Goal: Find specific page/section: Find specific page/section

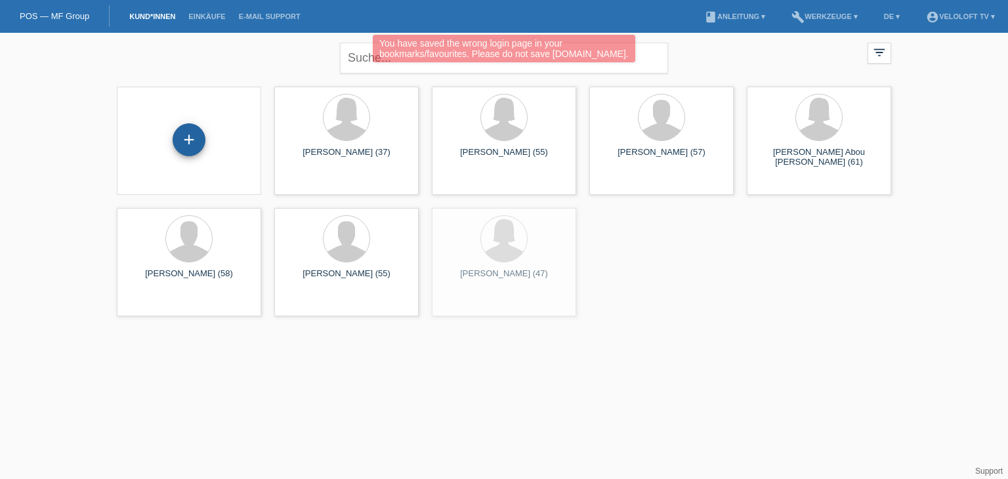
click at [188, 146] on div "+" at bounding box center [189, 139] width 33 height 33
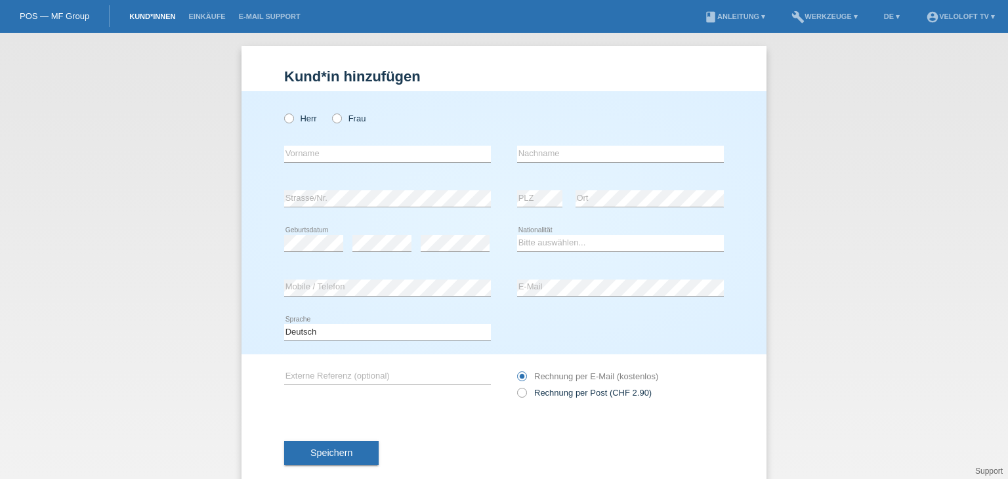
click at [147, 18] on link "Kund*innen" at bounding box center [152, 16] width 59 height 8
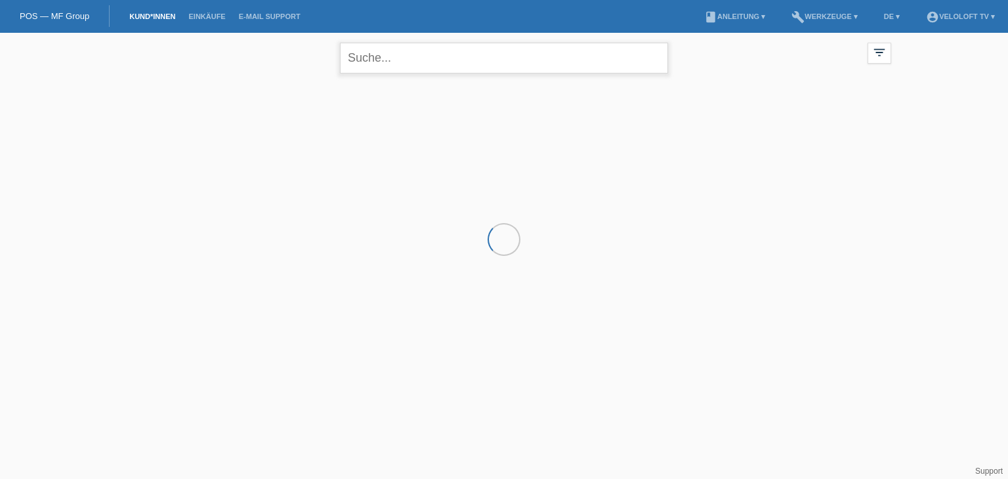
click at [419, 54] on input "text" at bounding box center [504, 58] width 328 height 31
paste input "Bruno Gerig"
click at [391, 56] on input "[PERSON_NAME]" at bounding box center [504, 58] width 328 height 31
type input "Bruno Gerig"
click at [226, 128] on div at bounding box center [504, 145] width 788 height 131
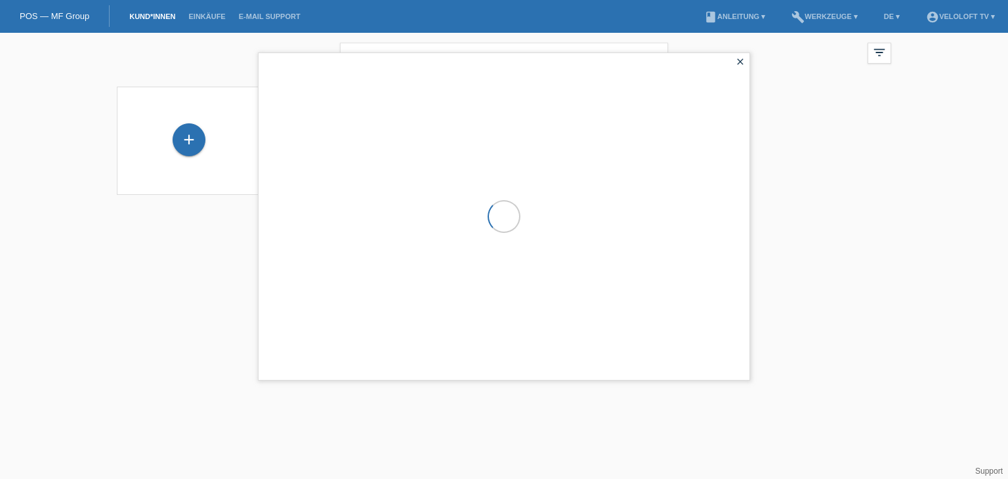
click at [274, 144] on div "close" at bounding box center [504, 217] width 492 height 328
click at [738, 64] on icon "close" at bounding box center [740, 61] width 11 height 11
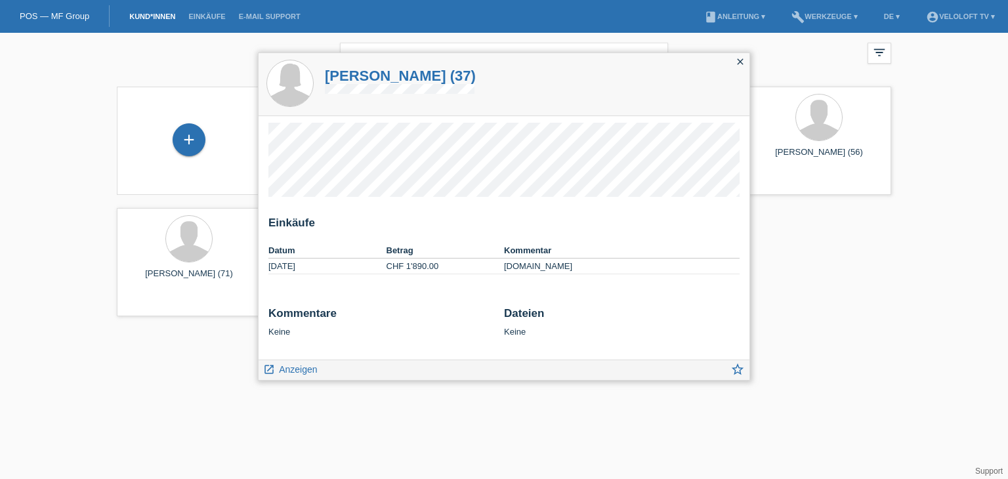
click at [739, 58] on icon "close" at bounding box center [740, 61] width 11 height 11
click at [740, 58] on icon "close" at bounding box center [740, 61] width 11 height 11
click at [742, 60] on icon "close" at bounding box center [740, 61] width 11 height 11
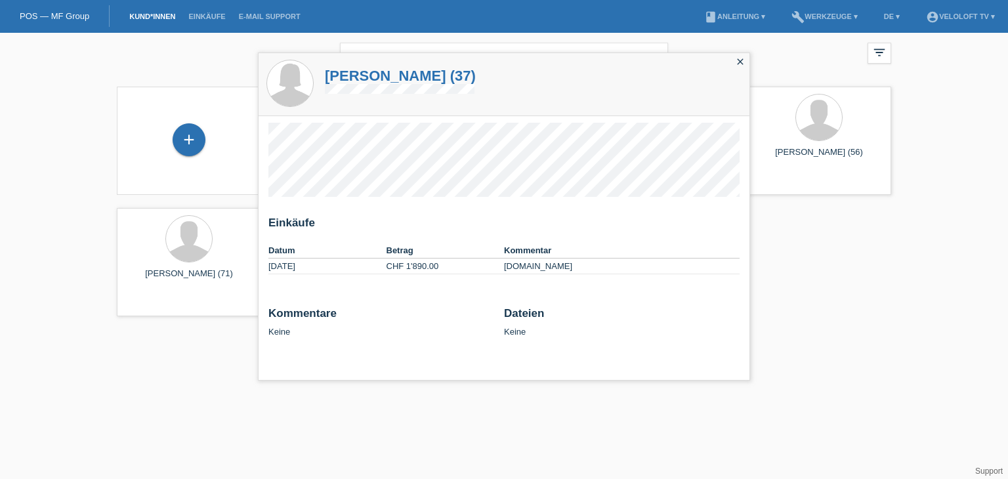
drag, startPoint x: 218, startPoint y: 135, endPoint x: 173, endPoint y: 150, distance: 47.1
click at [207, 140] on div "+" at bounding box center [188, 140] width 123 height 35
click at [192, 140] on div "+" at bounding box center [189, 139] width 33 height 33
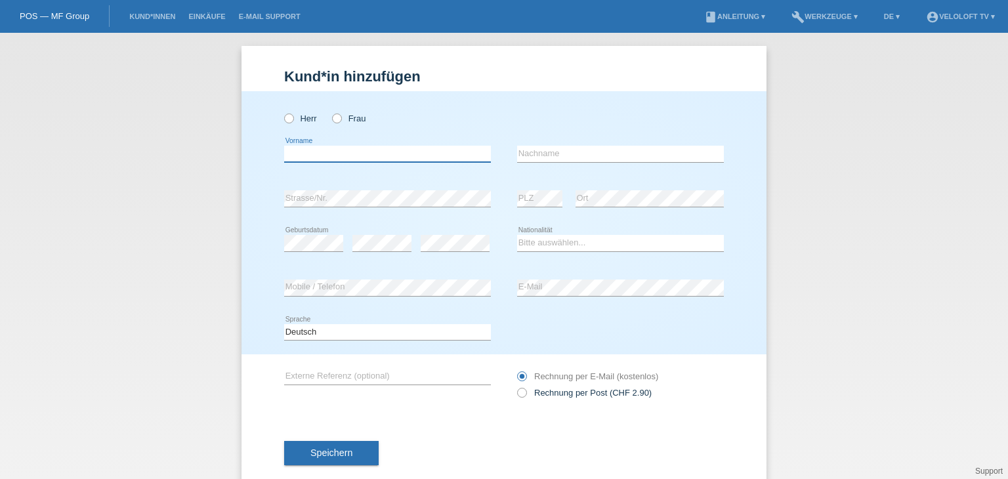
click at [387, 154] on input "text" at bounding box center [387, 154] width 207 height 16
paste input "Bruno Gerig"
click at [328, 152] on input "Bruno Gerig" at bounding box center [387, 154] width 207 height 16
type input "Bruno Gerig"
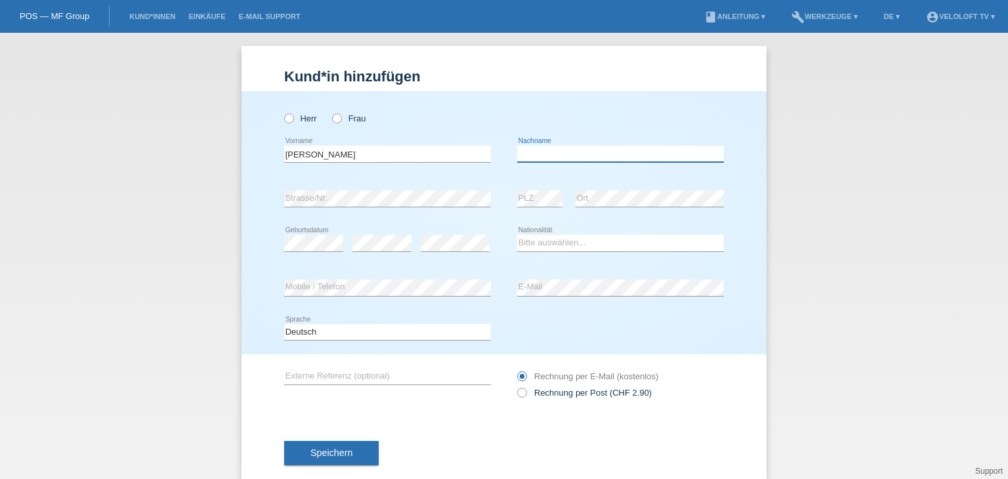
drag, startPoint x: 550, startPoint y: 154, endPoint x: 541, endPoint y: 154, distance: 9.2
click at [550, 154] on input "text" at bounding box center [620, 154] width 207 height 16
paste input "Gerig"
type input "Gerig"
click at [375, 156] on input "Bruno Gerig" at bounding box center [387, 154] width 207 height 16
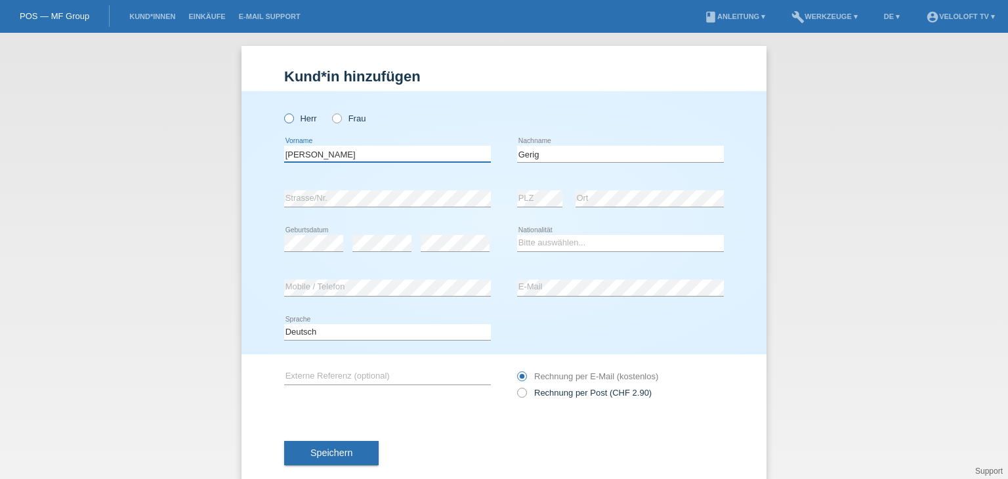
type input "[PERSON_NAME]"
click at [282, 112] on icon at bounding box center [282, 112] width 0 height 0
click at [289, 116] on input "Herr" at bounding box center [288, 118] width 9 height 9
radio input "true"
click at [343, 211] on div "error Strasse/Nr." at bounding box center [387, 199] width 207 height 45
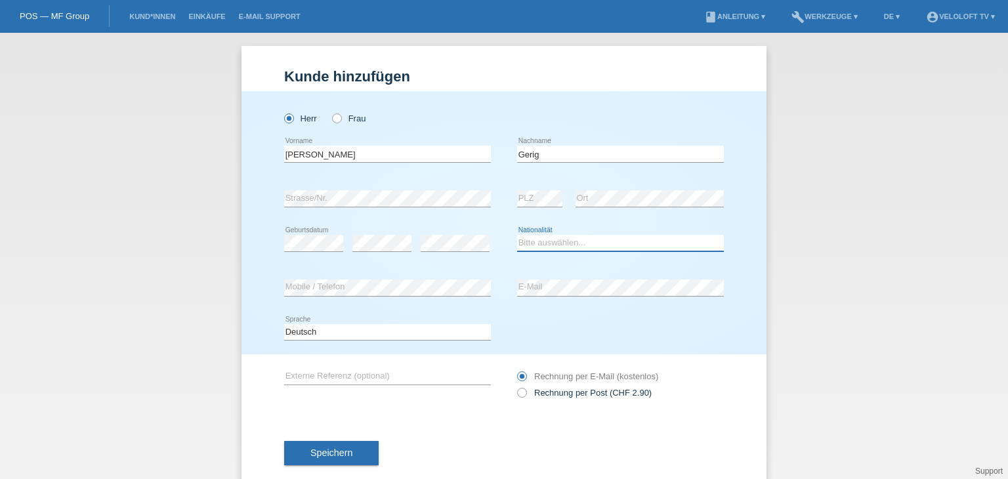
click at [620, 242] on select "Bitte auswählen... Schweiz Deutschland Liechtenstein Österreich ------------ Af…" at bounding box center [620, 243] width 207 height 16
select select "CH"
click at [517, 235] on select "Bitte auswählen... Schweiz Deutschland Liechtenstein Österreich ------------ Af…" at bounding box center [620, 243] width 207 height 16
click at [324, 231] on div "error Geburtsdatum" at bounding box center [313, 243] width 59 height 45
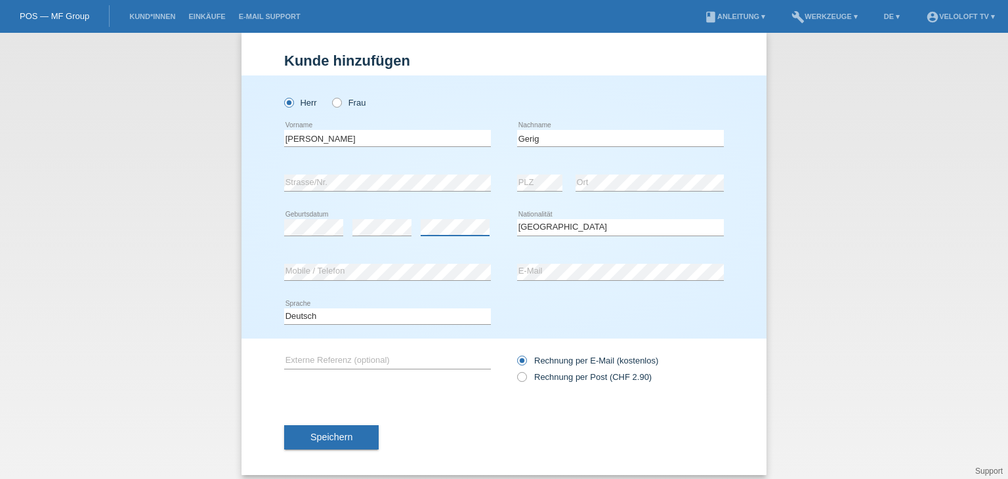
scroll to position [25, 0]
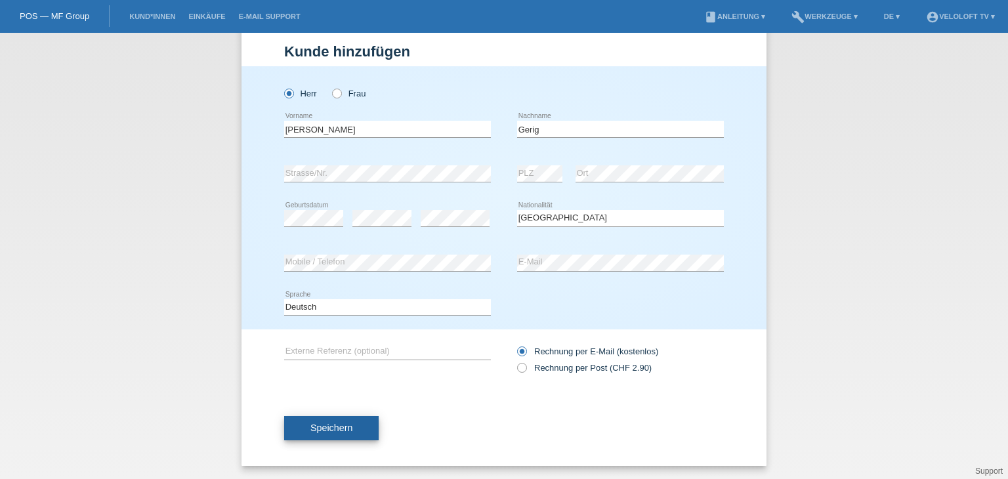
click at [333, 431] on span "Speichern" at bounding box center [331, 428] width 42 height 11
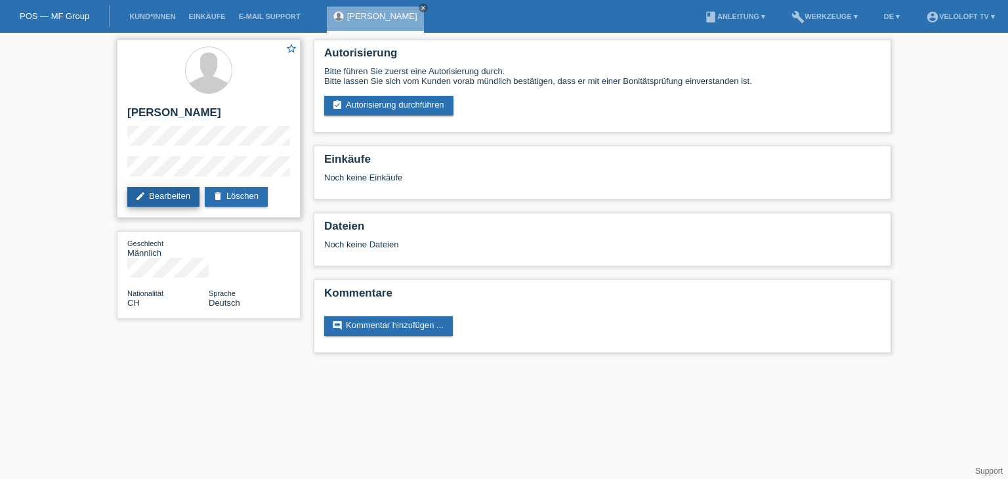
click at [186, 199] on link "edit Bearbeiten" at bounding box center [163, 197] width 72 height 20
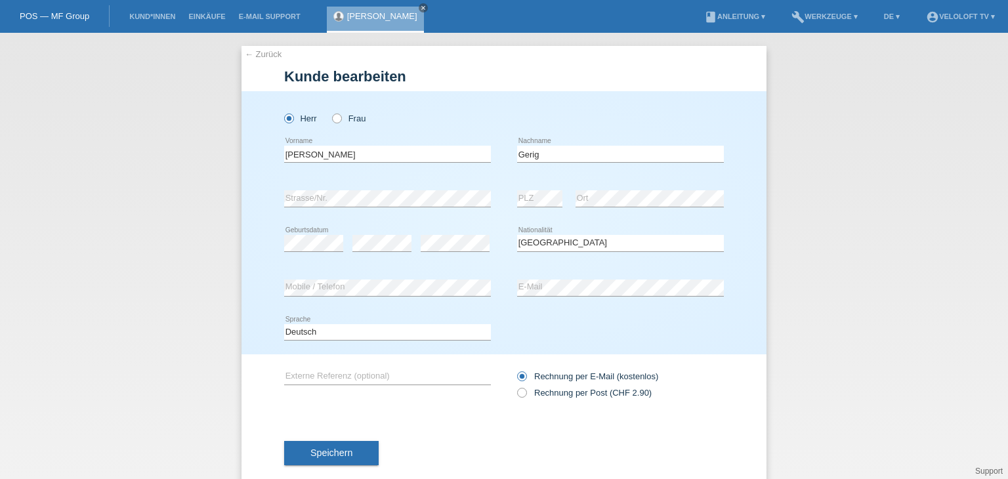
select select "CH"
click at [328, 448] on span "Speichern" at bounding box center [331, 453] width 42 height 11
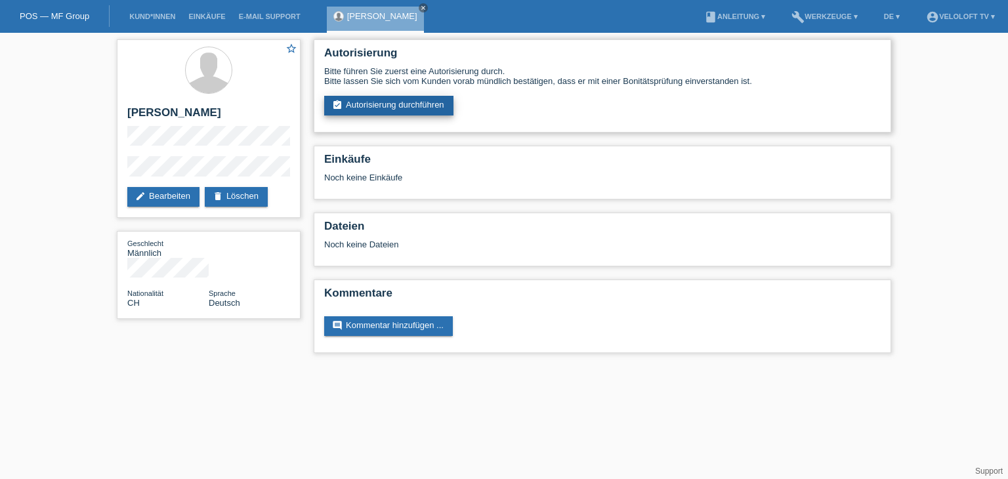
click at [398, 106] on link "assignment_turned_in Autorisierung durchführen" at bounding box center [388, 106] width 129 height 20
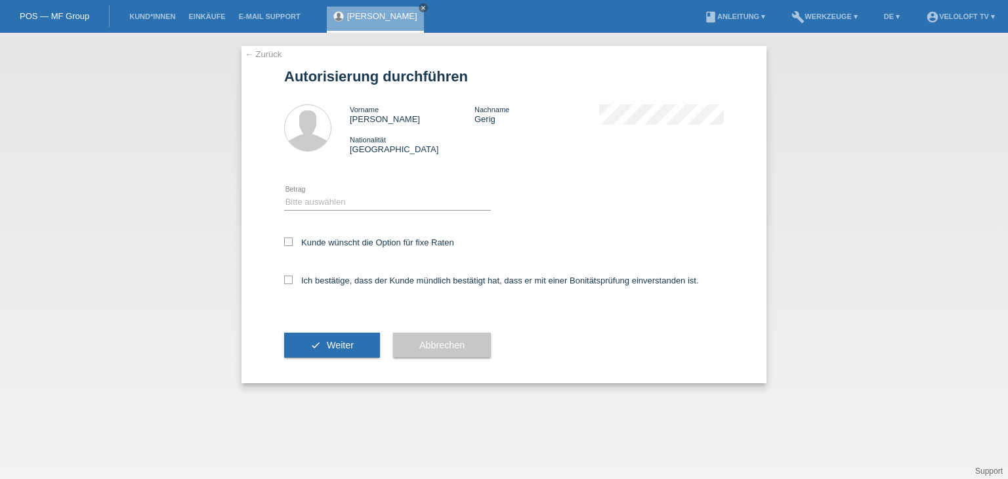
drag, startPoint x: 362, startPoint y: 195, endPoint x: 362, endPoint y: 203, distance: 7.9
click at [362, 198] on div "Bitte auswählen CHF 1.00 - CHF 499.00 CHF 500.00 - CHF 1'999.00 CHF 2'000.00 - …" at bounding box center [387, 203] width 207 height 45
click at [360, 211] on icon at bounding box center [387, 210] width 207 height 1
click at [383, 205] on select "Bitte auswählen CHF 1.00 - CHF 499.00 CHF 500.00 - CHF 1'999.00 CHF 2'000.00 - …" at bounding box center [387, 202] width 207 height 16
select select "2"
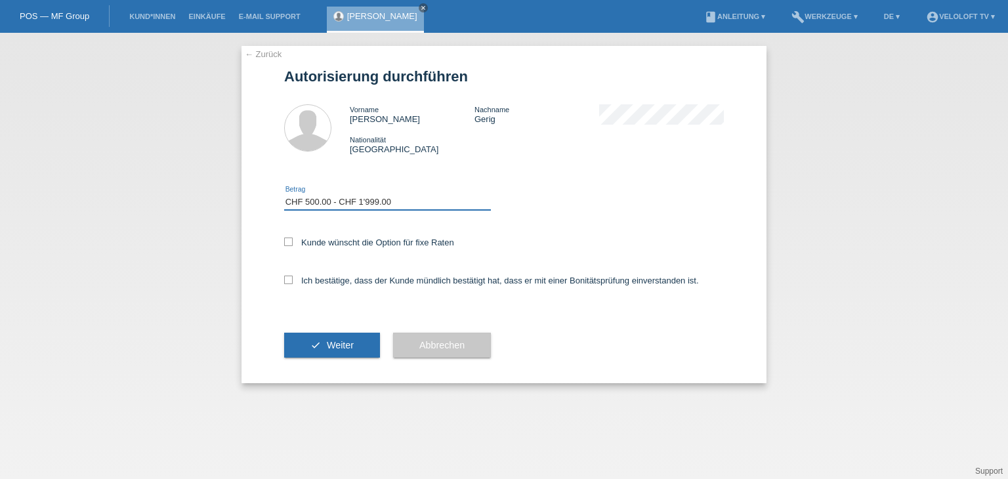
click at [284, 194] on select "Bitte auswählen CHF 1.00 - CHF 499.00 CHF 500.00 - CHF 1'999.00 CHF 2'000.00 - …" at bounding box center [387, 202] width 207 height 16
click at [382, 245] on label "Kunde wünscht die Option für fixe Raten" at bounding box center [369, 243] width 170 height 10
click at [293, 245] on input "Kunde wünscht die Option für fixe Raten" at bounding box center [288, 242] width 9 height 9
checkbox input "true"
click at [374, 278] on label "Ich bestätige, dass der Kunde mündlich bestätigt hat, dass er mit einer Bonität…" at bounding box center [491, 281] width 415 height 10
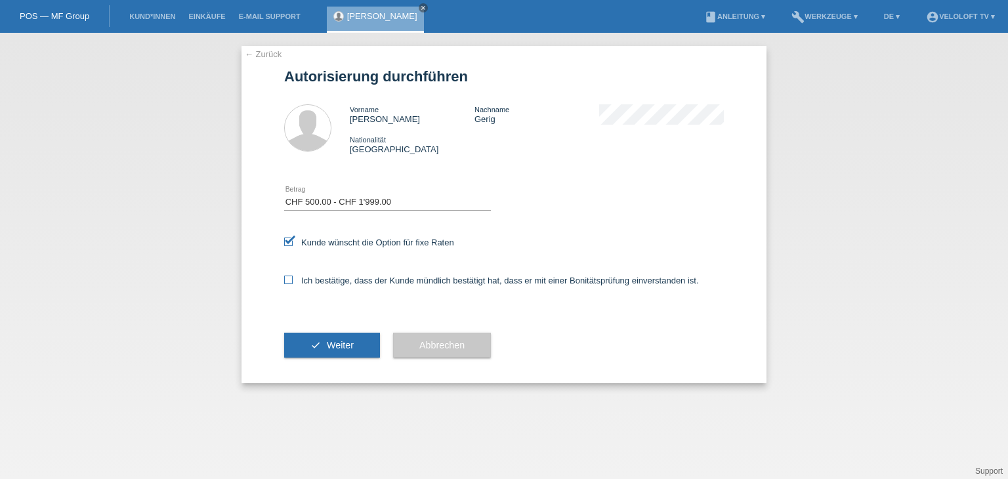
click at [293, 278] on input "Ich bestätige, dass der Kunde mündlich bestätigt hat, dass er mit einer Bonität…" at bounding box center [288, 280] width 9 height 9
checkbox input "true"
click at [343, 345] on span "Weiter" at bounding box center [340, 345] width 27 height 11
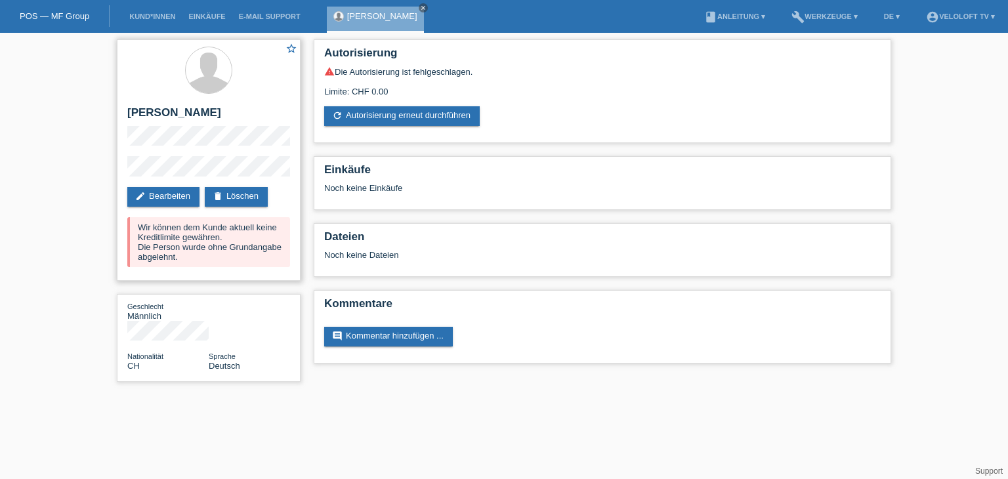
click at [154, 228] on div "Wir können dem Kunde aktuell keine Kreditlimite gewähren. Die Person wurde ohne…" at bounding box center [208, 242] width 163 height 50
